Goal: Information Seeking & Learning: Learn about a topic

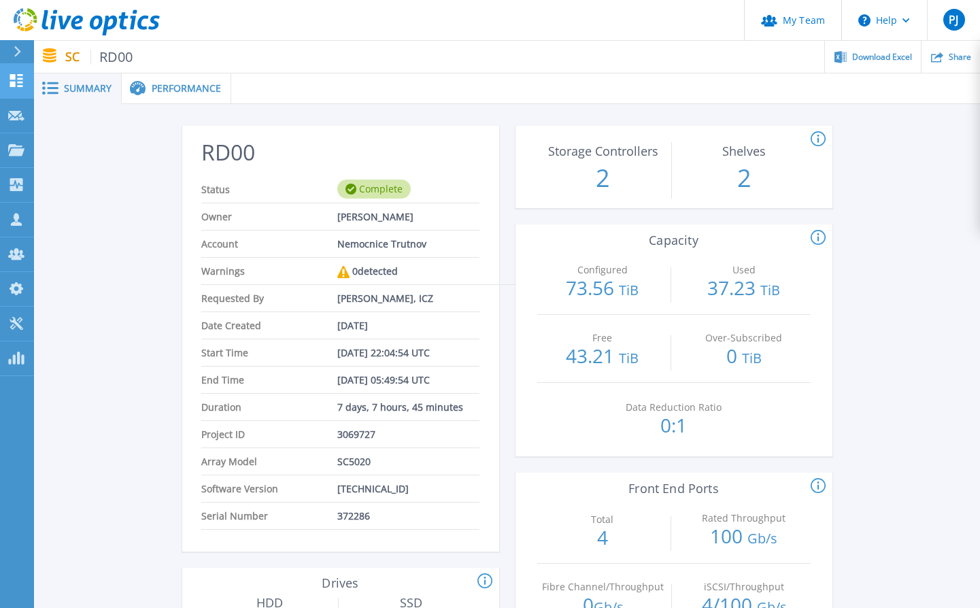
scroll to position [841, 0]
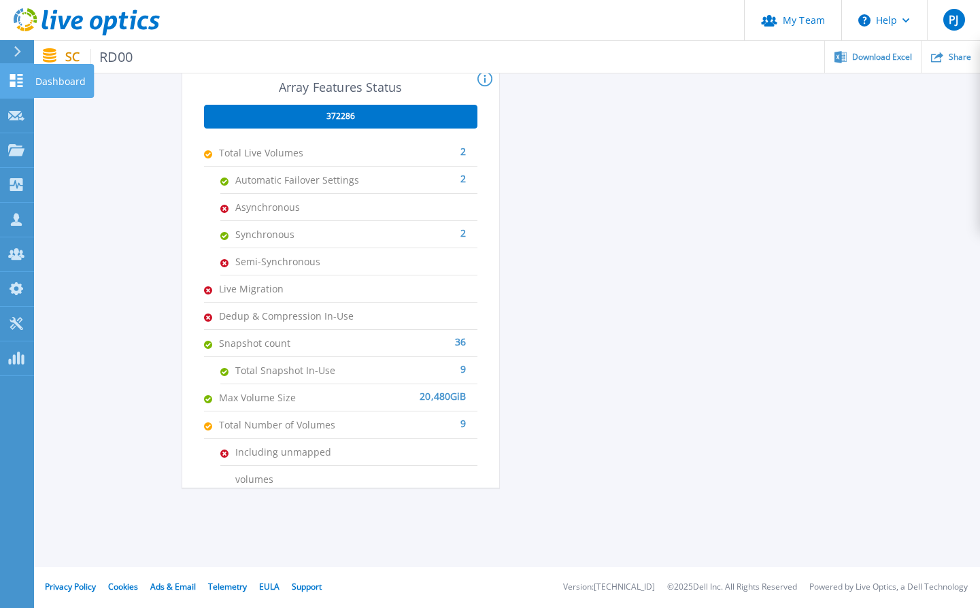
click at [18, 88] on link "Dashboard Dashboard" at bounding box center [17, 81] width 34 height 35
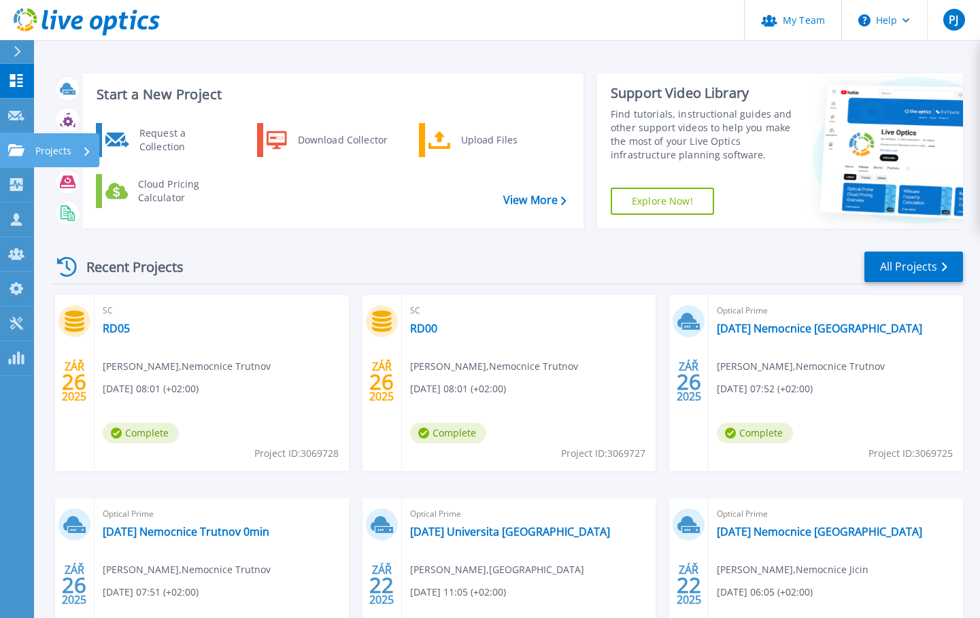
click at [11, 158] on link "Projects Projects" at bounding box center [17, 150] width 34 height 35
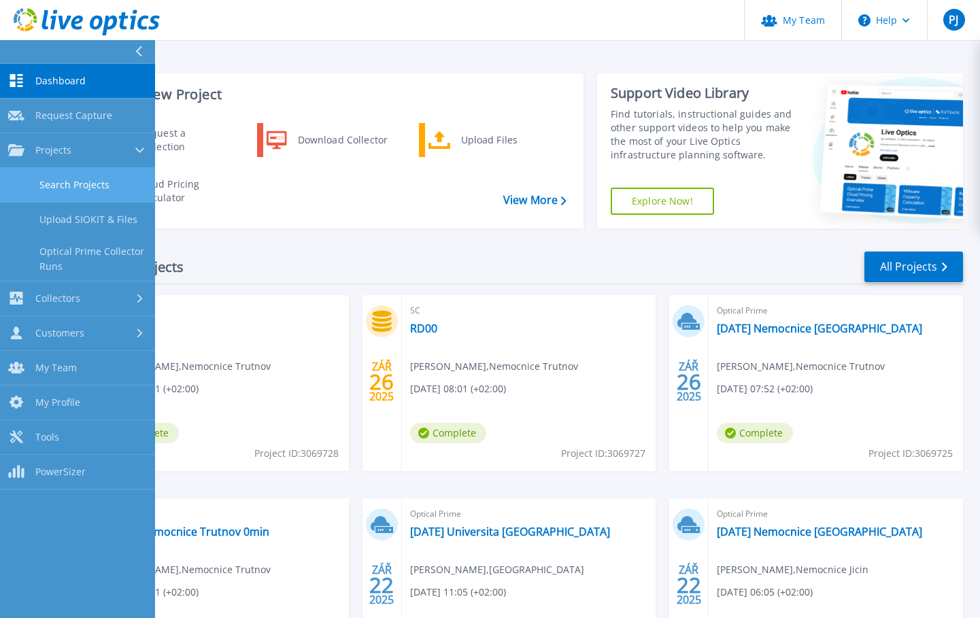
click at [89, 192] on link "Search Projects" at bounding box center [77, 185] width 155 height 35
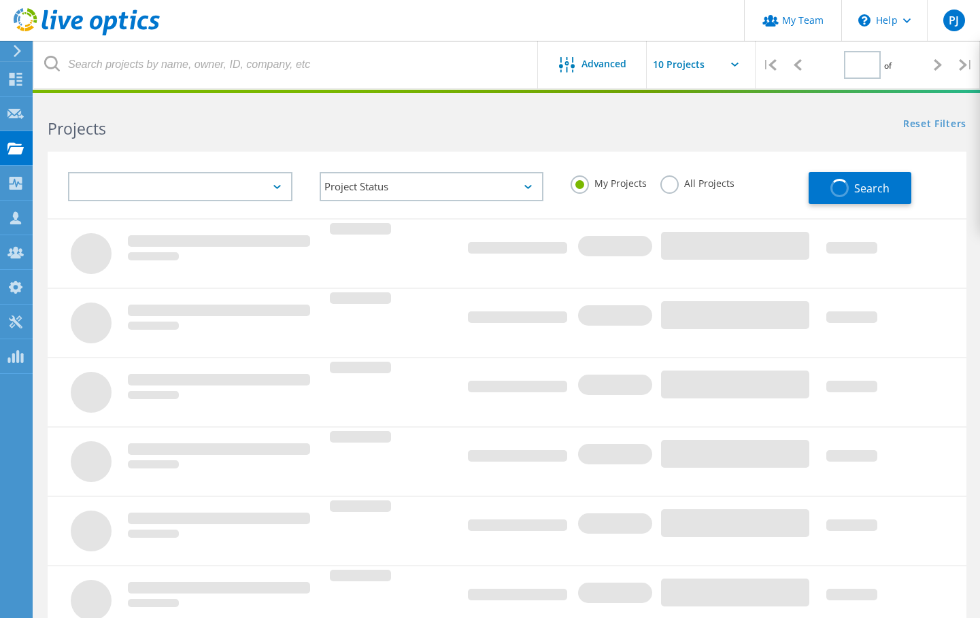
type input "1"
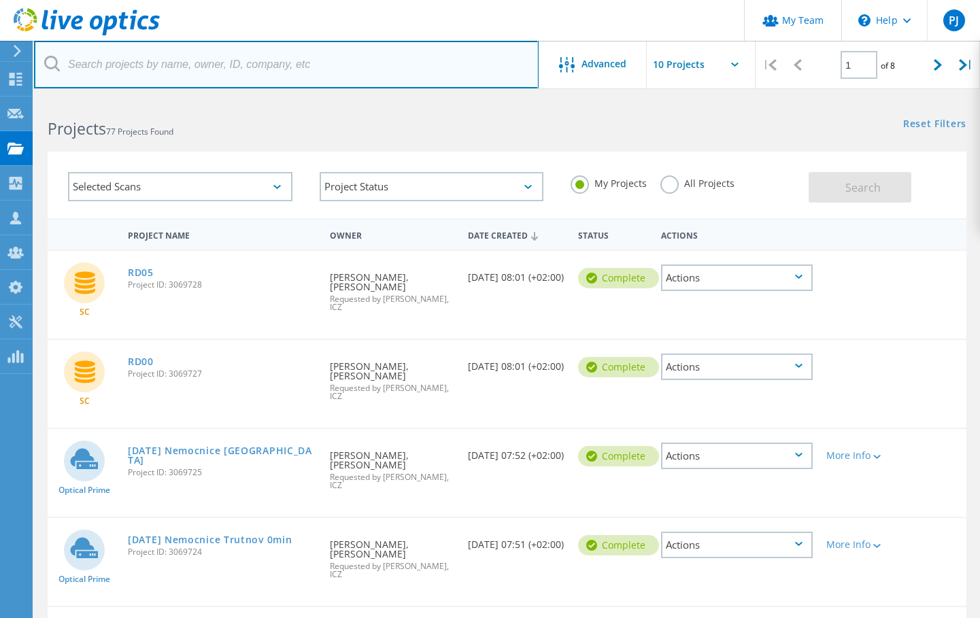
click at [233, 70] on input "text" at bounding box center [286, 65] width 504 height 48
type input "hzs"
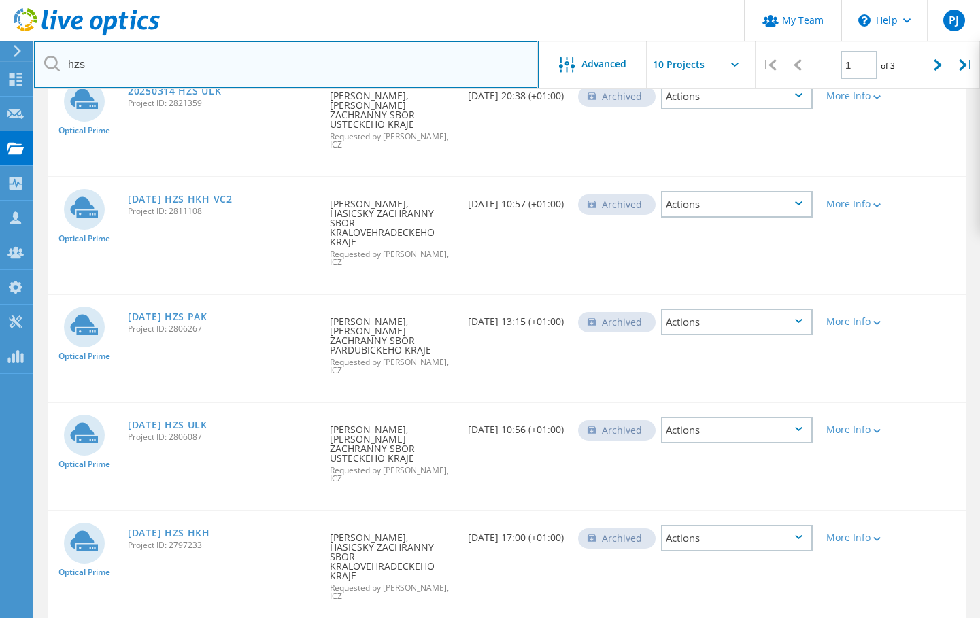
scroll to position [578, 0]
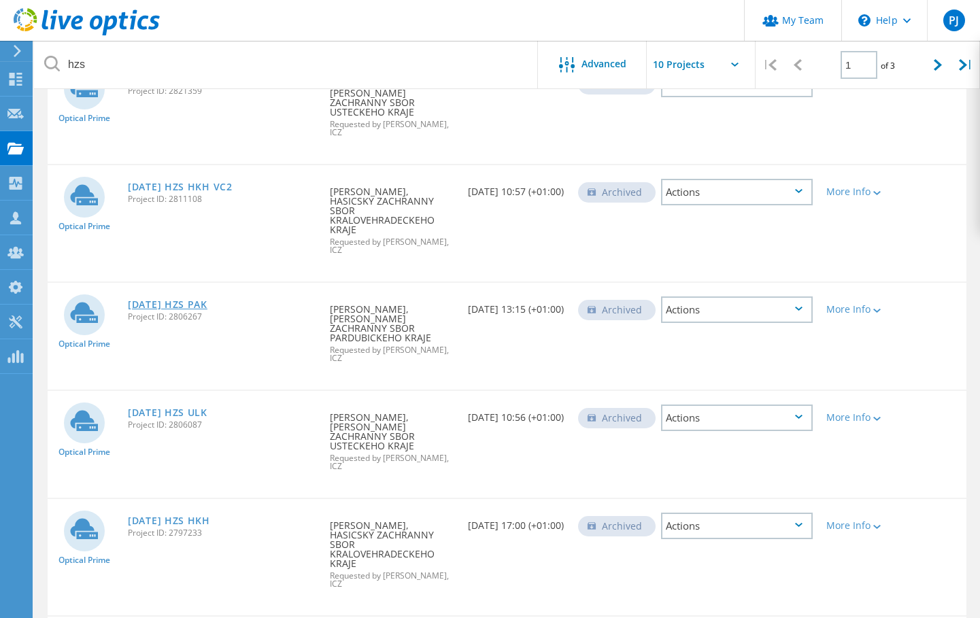
click at [180, 300] on link "2025-03-06 HZS PAK" at bounding box center [168, 305] width 80 height 10
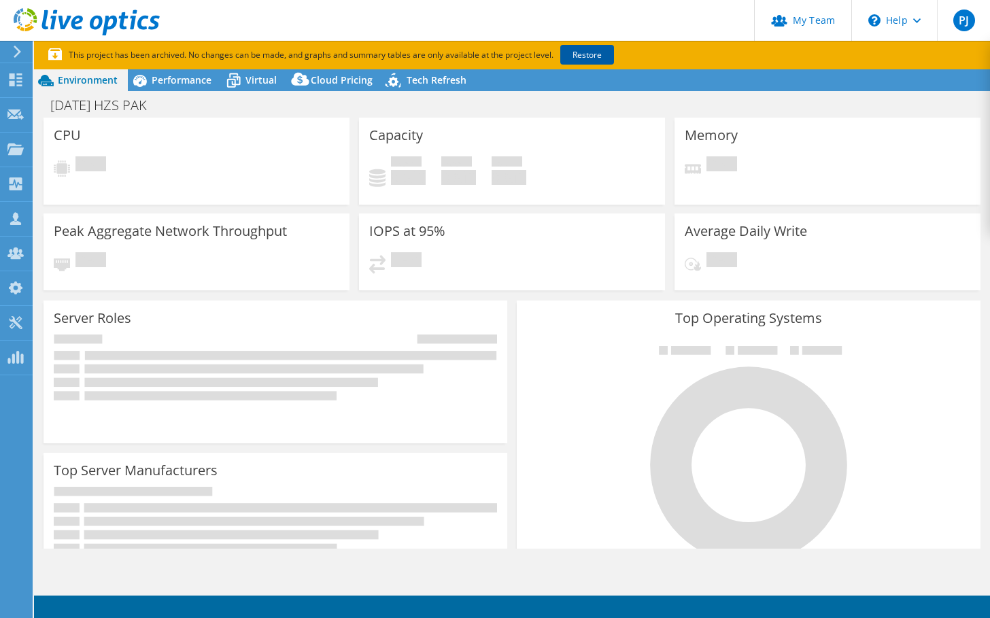
select select "USD"
click at [584, 50] on link "Restore" at bounding box center [587, 55] width 54 height 20
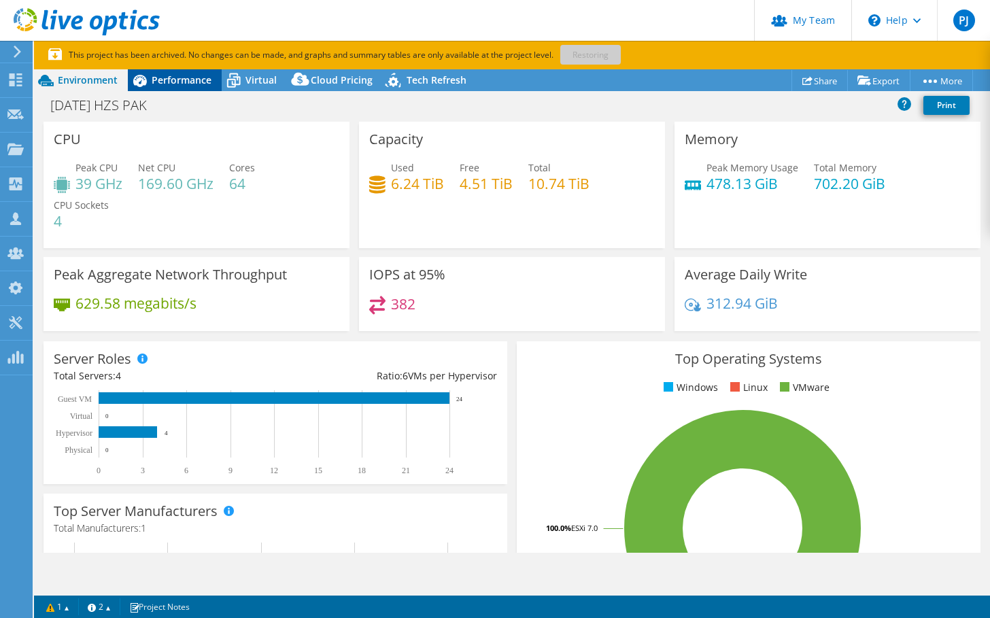
click at [159, 82] on span "Performance" at bounding box center [182, 79] width 60 height 13
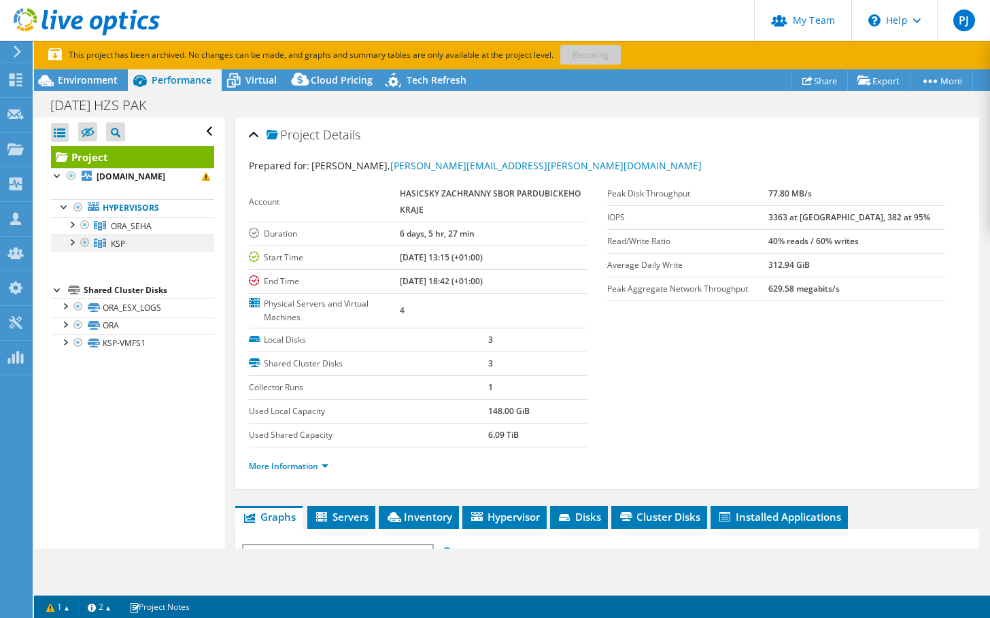
click at [74, 243] on div at bounding box center [72, 242] width 14 height 14
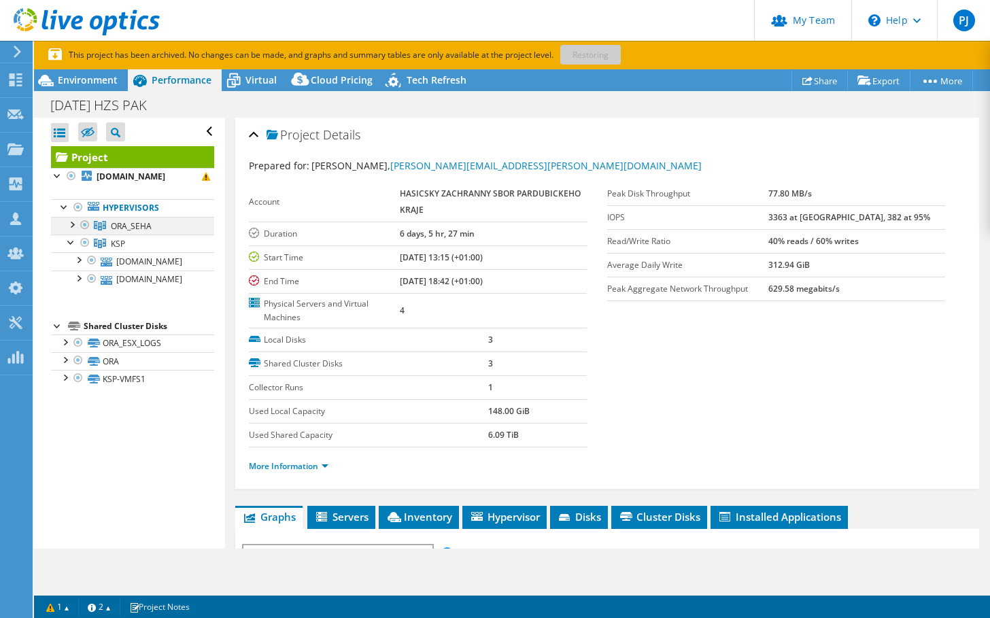
click at [71, 226] on div at bounding box center [72, 224] width 14 height 14
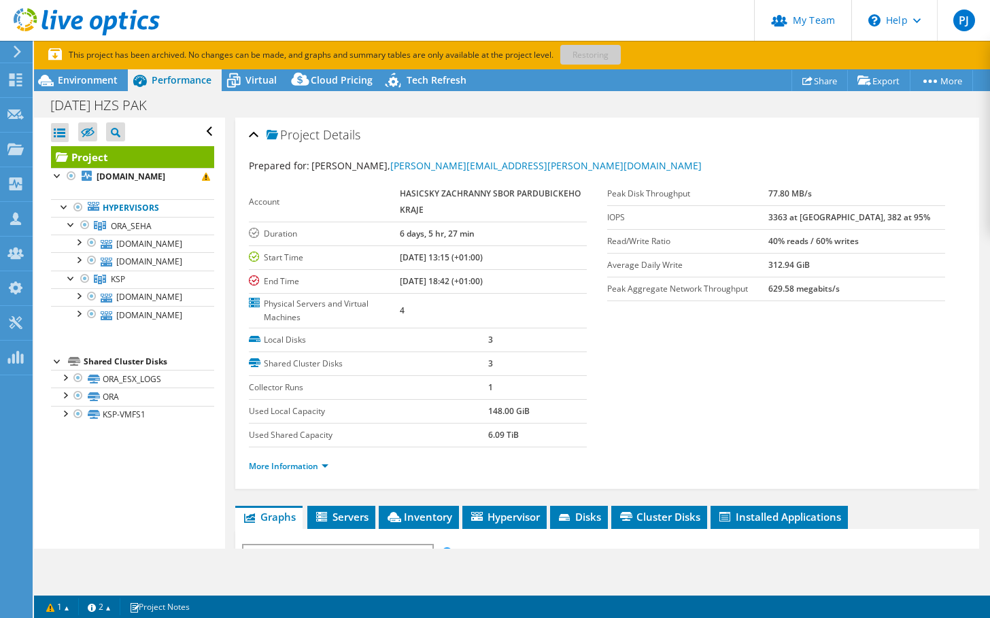
drag, startPoint x: 797, startPoint y: 213, endPoint x: 828, endPoint y: 218, distance: 31.1
click at [828, 218] on tr "IOPS 3363 at Peak, 382 at 95%" at bounding box center [776, 217] width 338 height 24
click at [294, 463] on link "More Information" at bounding box center [289, 466] width 80 height 12
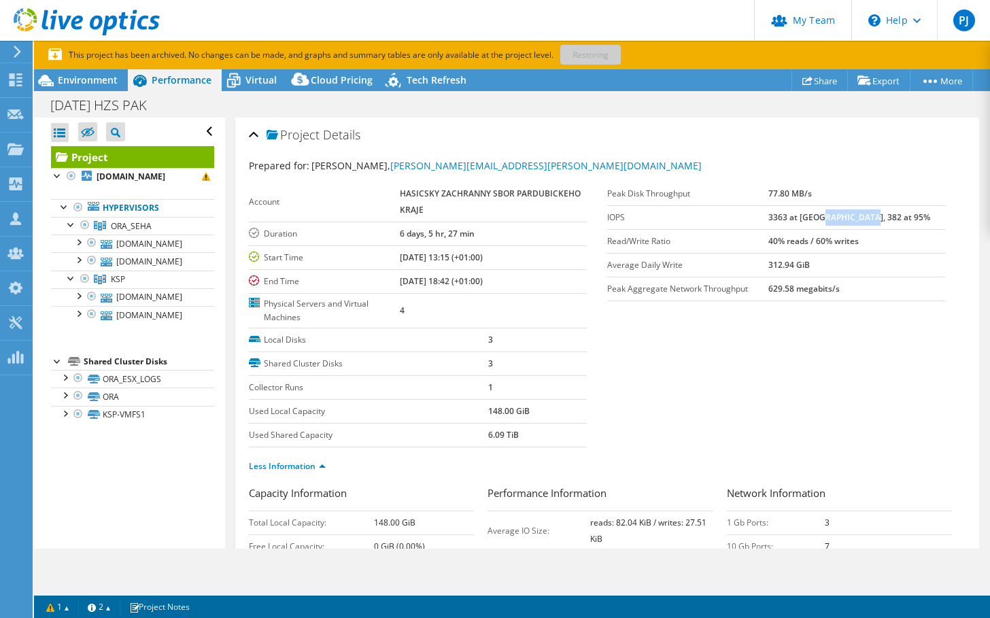
drag, startPoint x: 855, startPoint y: 217, endPoint x: 904, endPoint y: 215, distance: 49.0
click at [904, 215] on td "3363 at [GEOGRAPHIC_DATA], 382 at 95%" at bounding box center [856, 217] width 177 height 24
drag, startPoint x: 804, startPoint y: 217, endPoint x: 822, endPoint y: 217, distance: 17.7
click at [822, 217] on b "3363 at [GEOGRAPHIC_DATA], 382 at 95%" at bounding box center [849, 217] width 162 height 12
click at [813, 341] on section "Prepared for: Adam Drábek, adam.drabek@pak.izscr.cz Account HASICSKY ZACHRANNY …" at bounding box center [607, 321] width 716 height 327
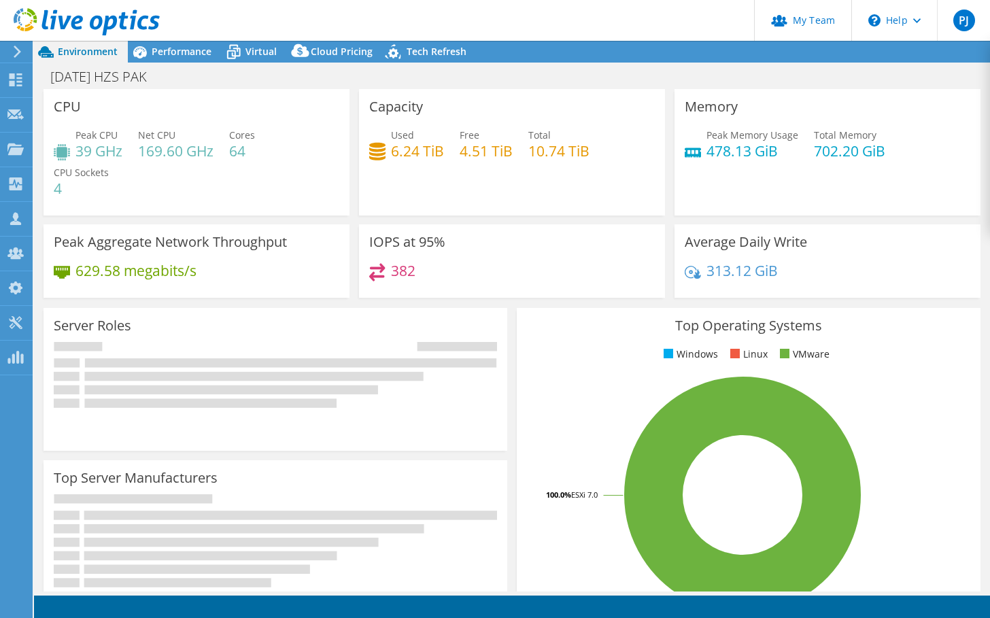
select select "USD"
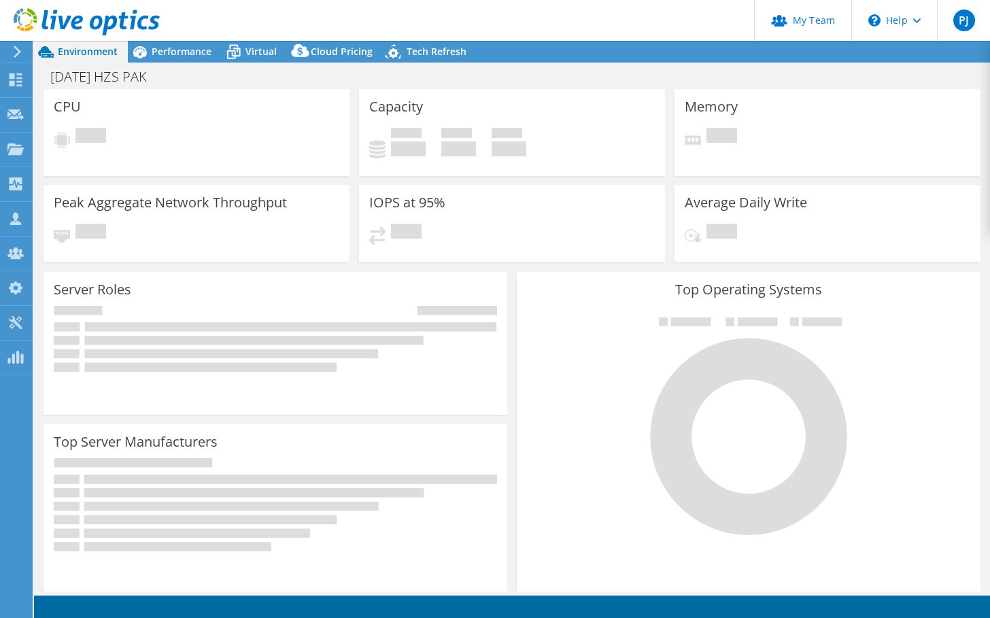
select select "USD"
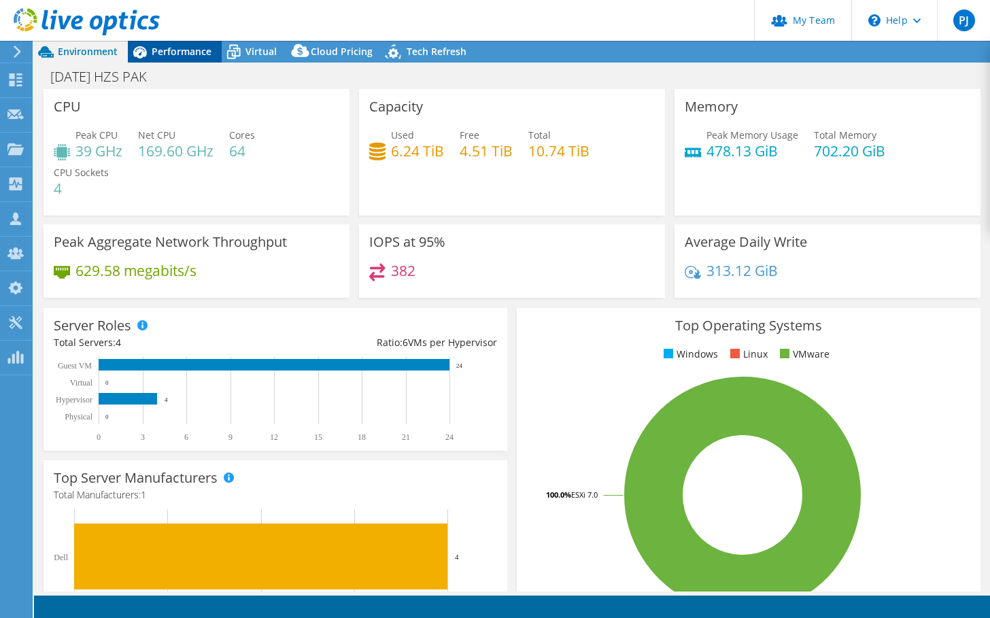
click at [168, 54] on span "Performance" at bounding box center [182, 51] width 60 height 13
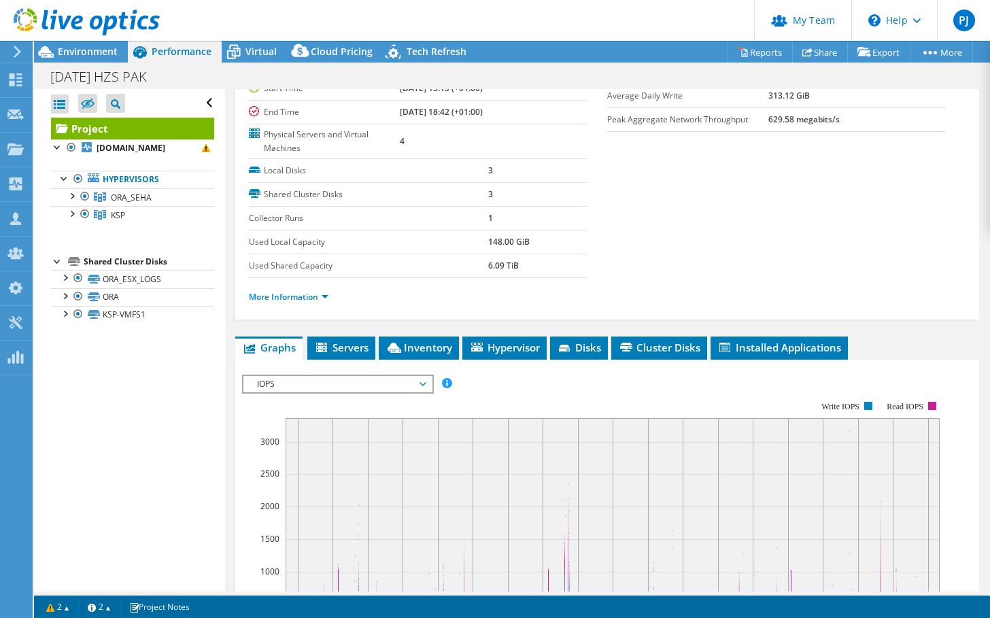
scroll to position [340, 0]
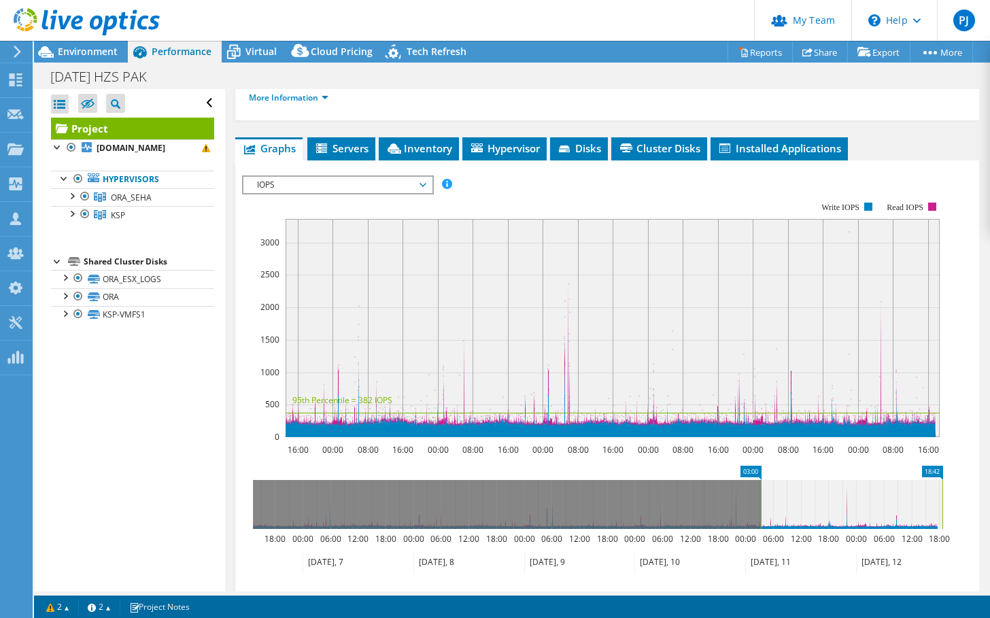
drag, startPoint x: 254, startPoint y: 511, endPoint x: 762, endPoint y: 499, distance: 507.9
click at [762, 499] on rect at bounding box center [760, 504] width 5 height 49
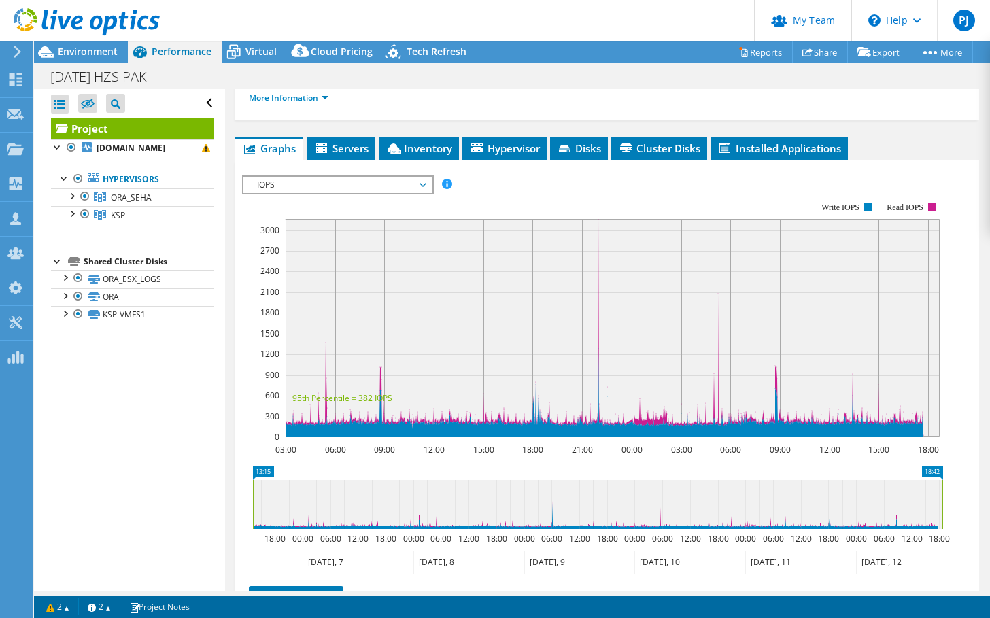
drag, startPoint x: 760, startPoint y: 511, endPoint x: 179, endPoint y: 509, distance: 580.5
click at [169, 508] on div "Open All Close All Hide Excluded Nodes Project Tree Filter" at bounding box center [512, 340] width 956 height 502
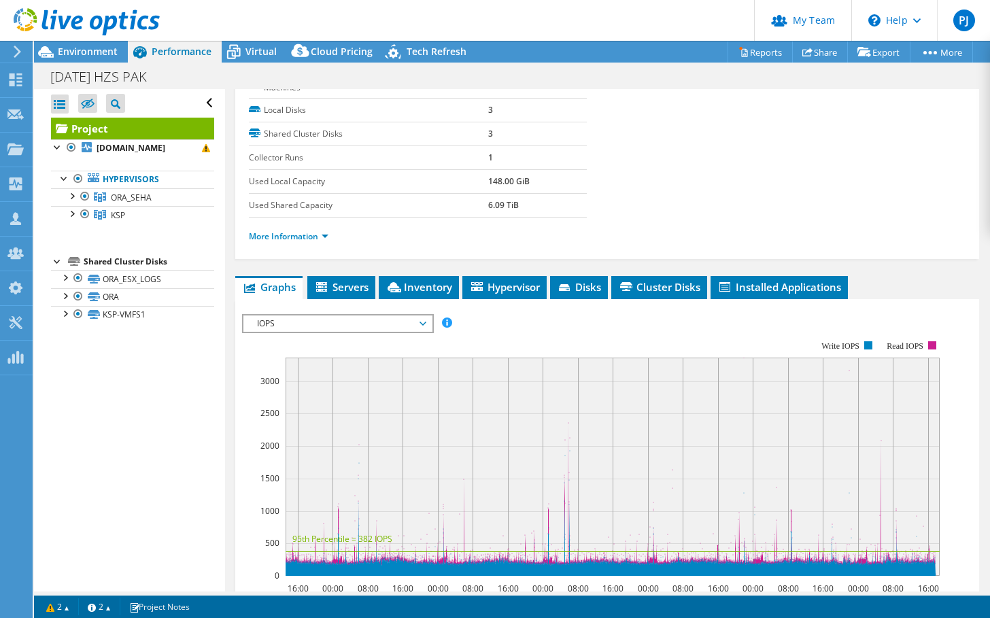
scroll to position [0, 0]
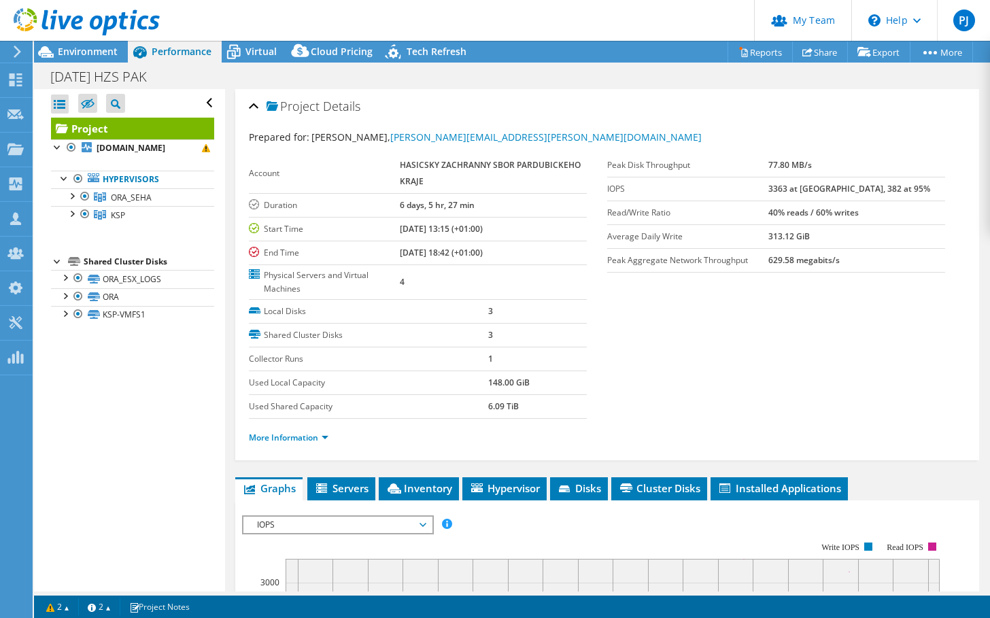
drag, startPoint x: 397, startPoint y: 229, endPoint x: 504, endPoint y: 228, distance: 107.4
click at [504, 228] on tr "Start Time [DATE] 13:15 (+01:00)" at bounding box center [418, 229] width 338 height 24
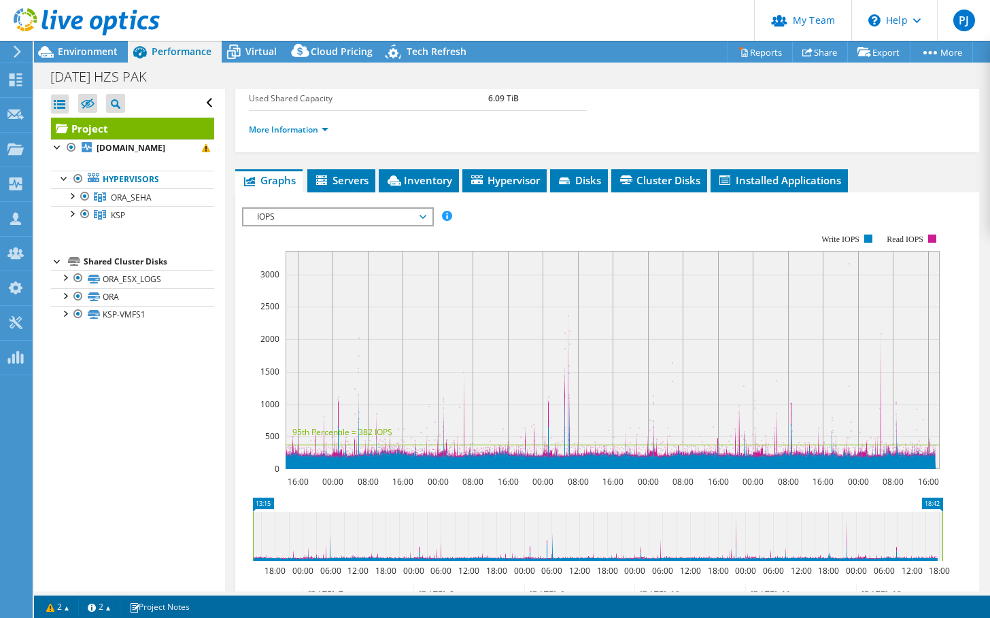
scroll to position [340, 0]
